Goal: Information Seeking & Learning: Check status

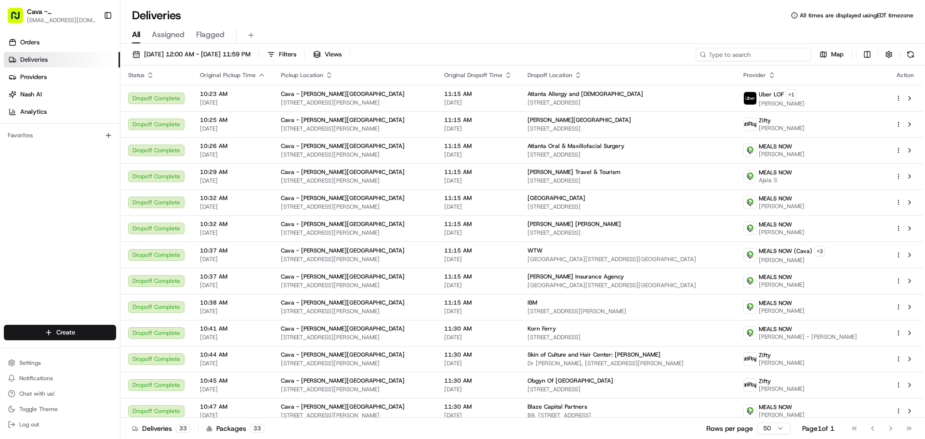
drag, startPoint x: 754, startPoint y: 57, endPoint x: 731, endPoint y: 42, distance: 26.9
click at [749, 49] on input at bounding box center [754, 54] width 116 height 13
click at [80, 395] on button "Chat with us!" at bounding box center [60, 393] width 112 height 13
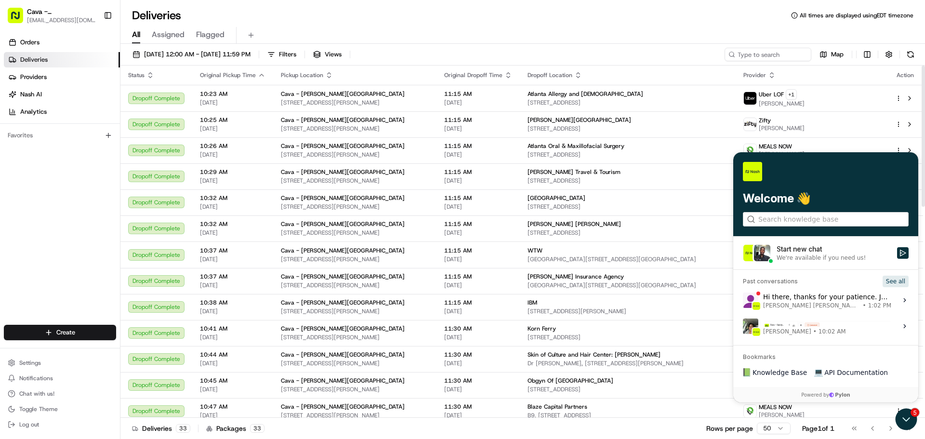
click at [897, 284] on button "See all" at bounding box center [895, 282] width 26 height 12
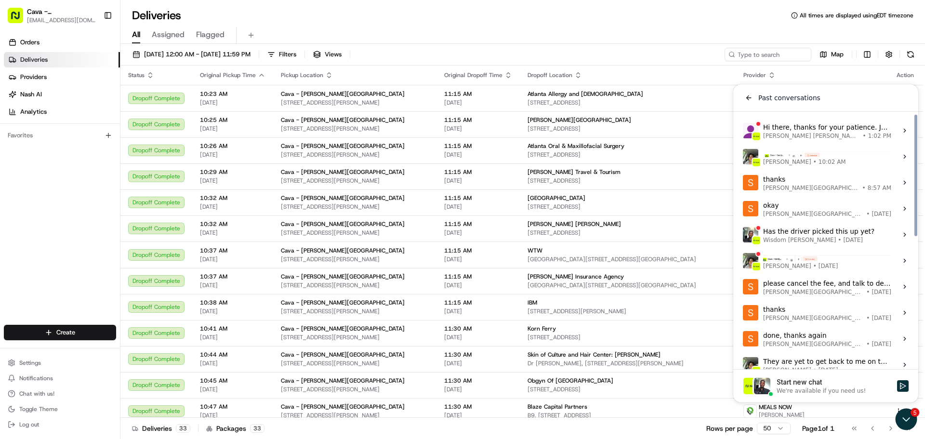
click at [865, 189] on label "thanks Sandy Springs • 8:57 AM View issue" at bounding box center [825, 183] width 173 height 26
click at [743, 183] on button "View issue" at bounding box center [742, 183] width 0 height 0
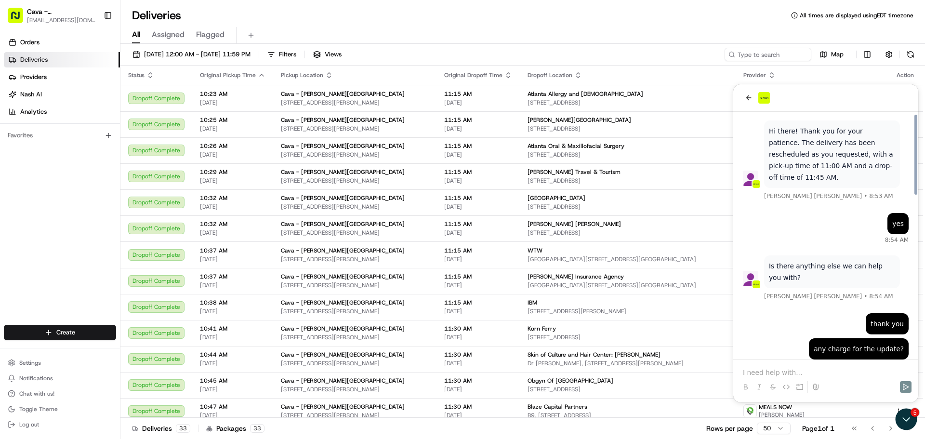
scroll to position [309, 0]
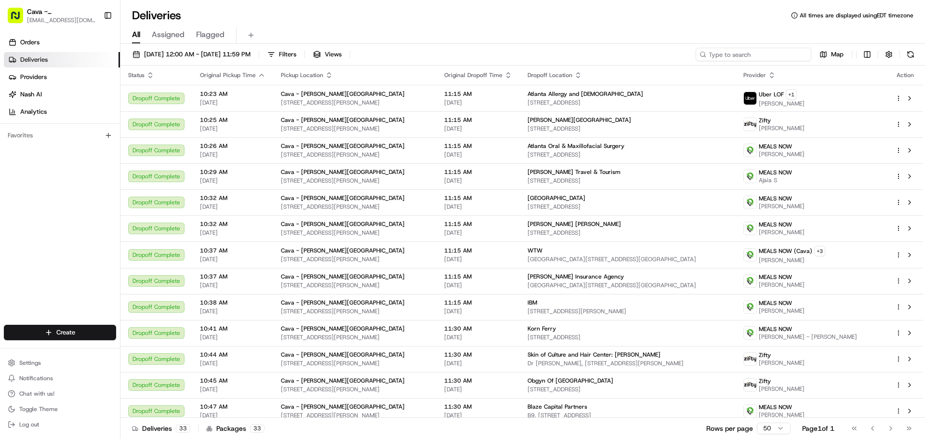
click at [764, 55] on input at bounding box center [754, 54] width 116 height 13
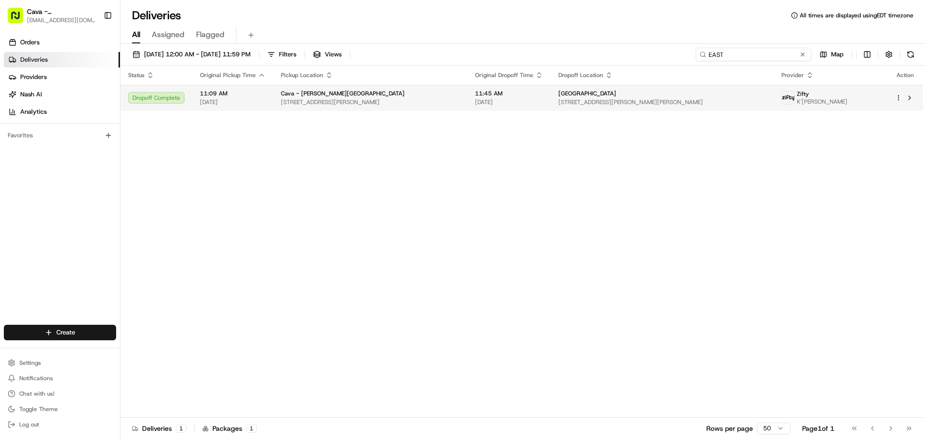
type input "EAST"
click at [894, 99] on td at bounding box center [905, 98] width 36 height 26
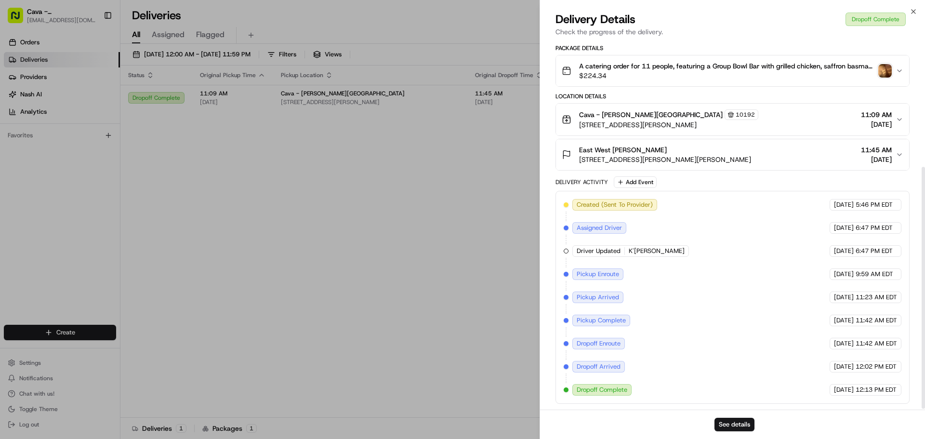
scroll to position [194, 0]
click at [887, 73] on img "button" at bounding box center [884, 70] width 13 height 13
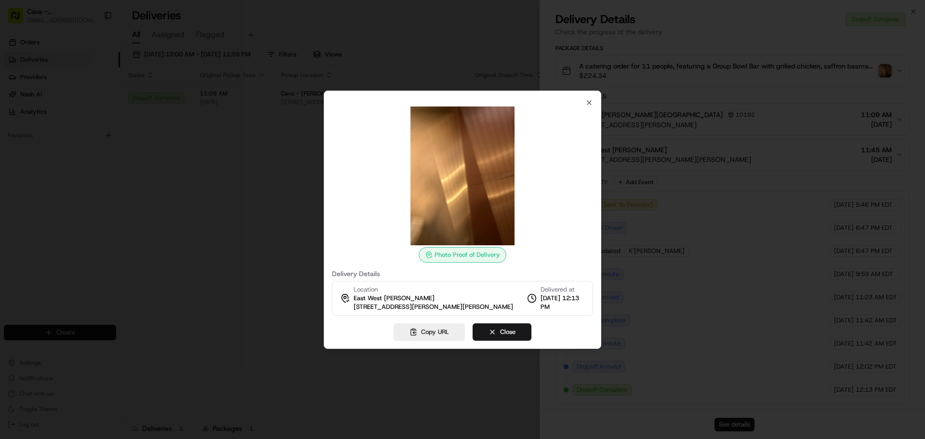
click at [594, 105] on div "Photo Proof of Delivery Delivery Details Location [GEOGRAPHIC_DATA][PERSON_NAME…" at bounding box center [462, 220] width 277 height 258
click at [579, 105] on div "Photo Proof of Delivery Delivery Details Location [GEOGRAPHIC_DATA][PERSON_NAME…" at bounding box center [462, 207] width 261 height 217
click at [583, 104] on div "Photo Proof of Delivery Delivery Details Location [GEOGRAPHIC_DATA][PERSON_NAME…" at bounding box center [462, 207] width 261 height 217
click at [587, 102] on icon "button" at bounding box center [589, 103] width 8 height 8
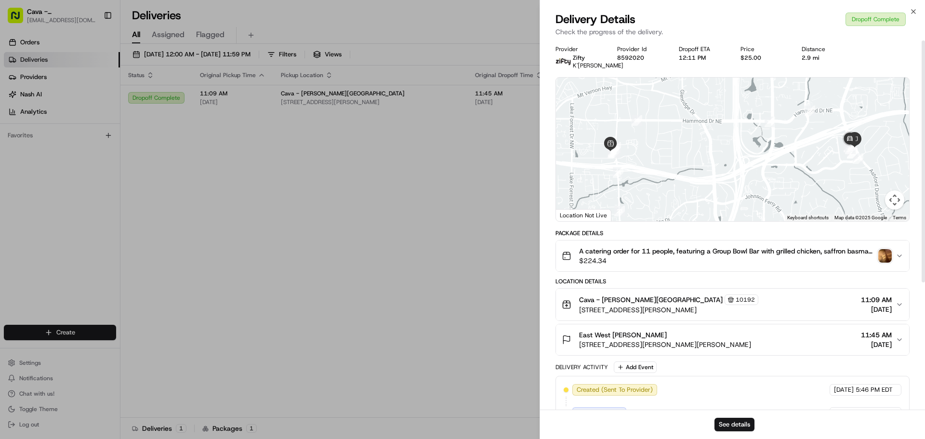
scroll to position [0, 0]
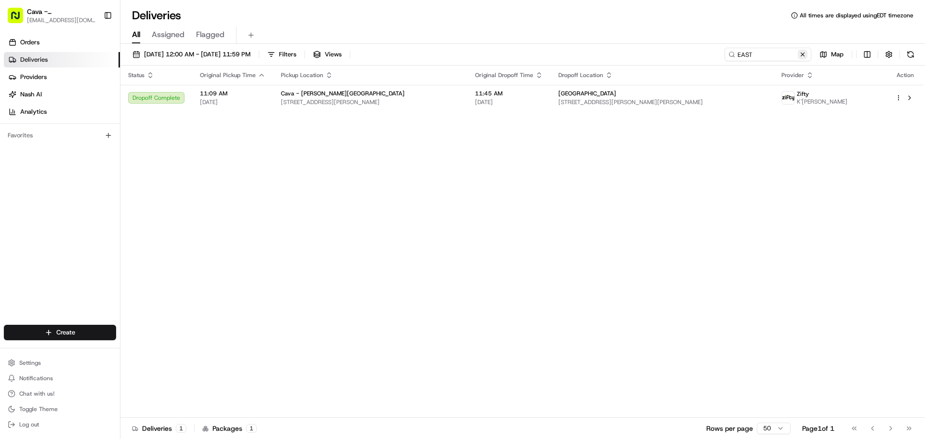
click at [805, 54] on button at bounding box center [803, 55] width 10 height 10
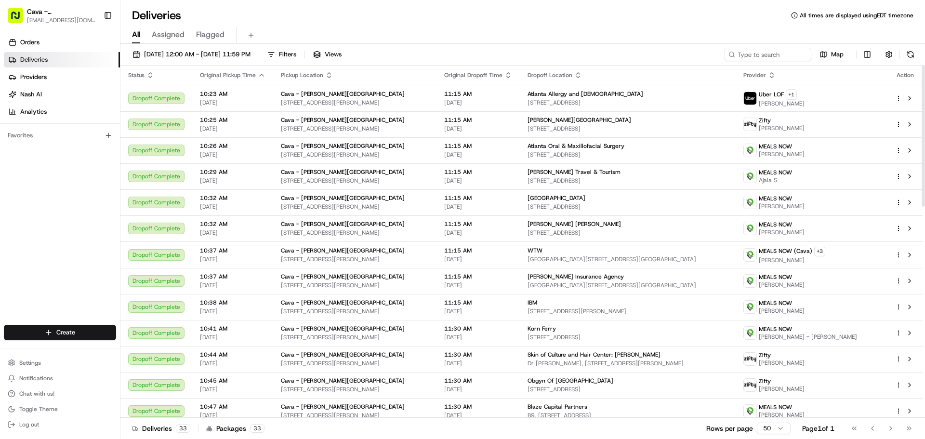
drag, startPoint x: 767, startPoint y: 62, endPoint x: 754, endPoint y: 57, distance: 14.5
click at [764, 60] on div "[DATE] 12:00 AM - [DATE] 11:59 PM Filters Views Map" at bounding box center [522, 57] width 804 height 18
click at [738, 51] on input at bounding box center [754, 54] width 116 height 13
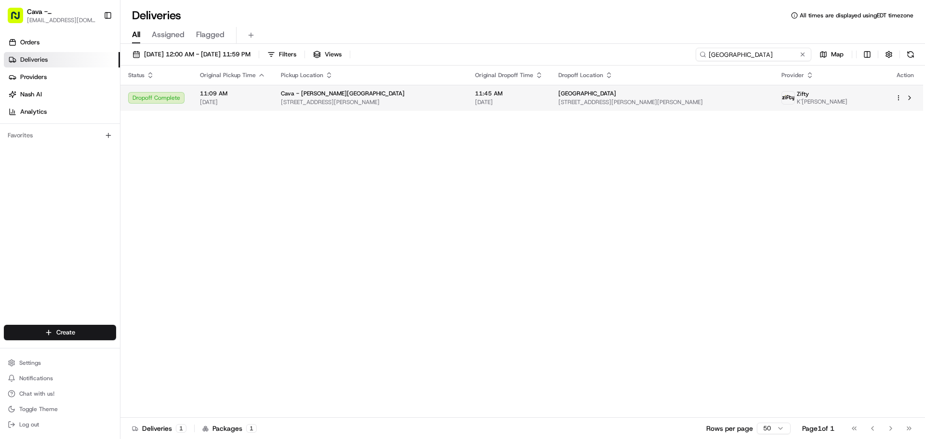
type input "[GEOGRAPHIC_DATA]"
click at [899, 99] on html "Cava - [PERSON_NAME][GEOGRAPHIC_DATA] [EMAIL_ADDRESS][DOMAIN_NAME] Toggle Sideb…" at bounding box center [462, 219] width 925 height 439
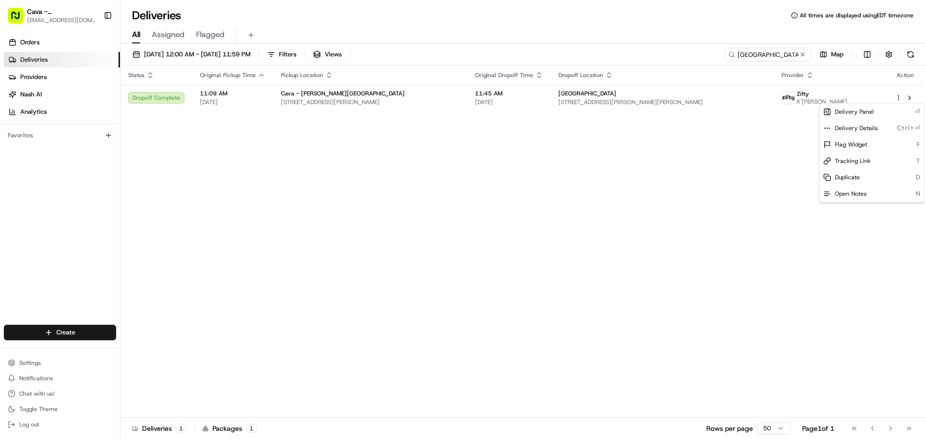
click at [743, 106] on html "Cava - [PERSON_NAME][GEOGRAPHIC_DATA] [EMAIL_ADDRESS][DOMAIN_NAME] Toggle Sideb…" at bounding box center [462, 219] width 925 height 439
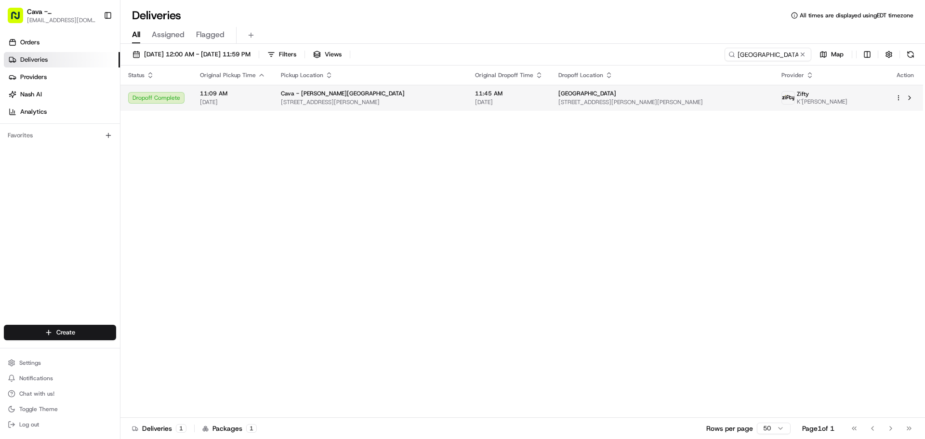
click at [742, 103] on span "[STREET_ADDRESS][PERSON_NAME][PERSON_NAME]" at bounding box center [662, 102] width 208 height 8
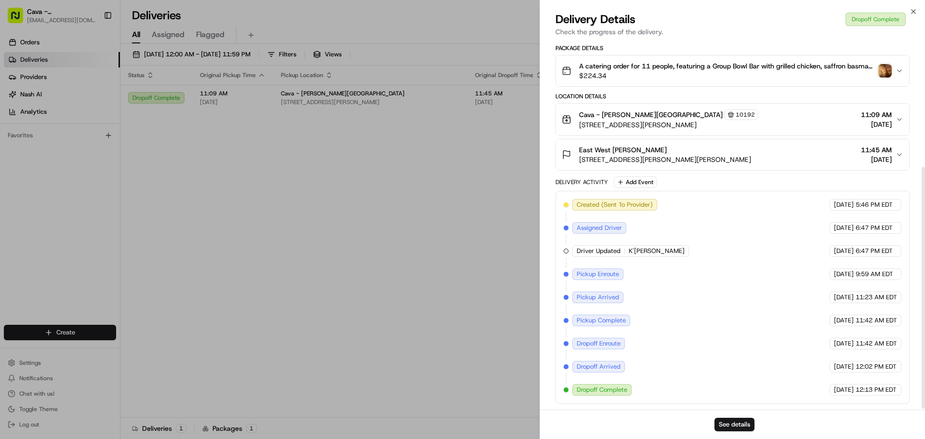
scroll to position [194, 0]
click at [900, 75] on button "A catering order for 11 people, featuring a Group Bowl Bar with grilled chicken…" at bounding box center [732, 70] width 353 height 31
